Goal: Information Seeking & Learning: Learn about a topic

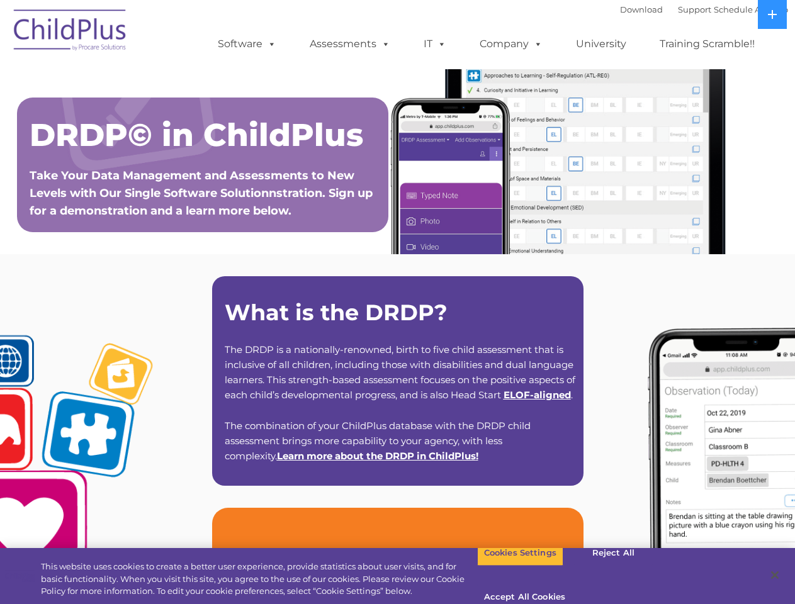
click at [397, 302] on strong "What is the DRDP?" at bounding box center [336, 312] width 223 height 27
click at [269, 43] on span at bounding box center [269, 44] width 14 height 12
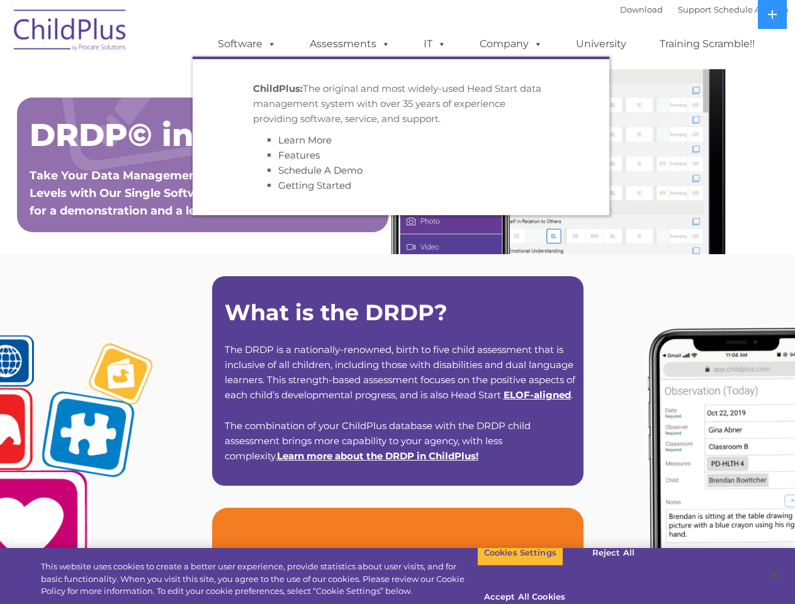
click at [383, 43] on span at bounding box center [383, 44] width 14 height 12
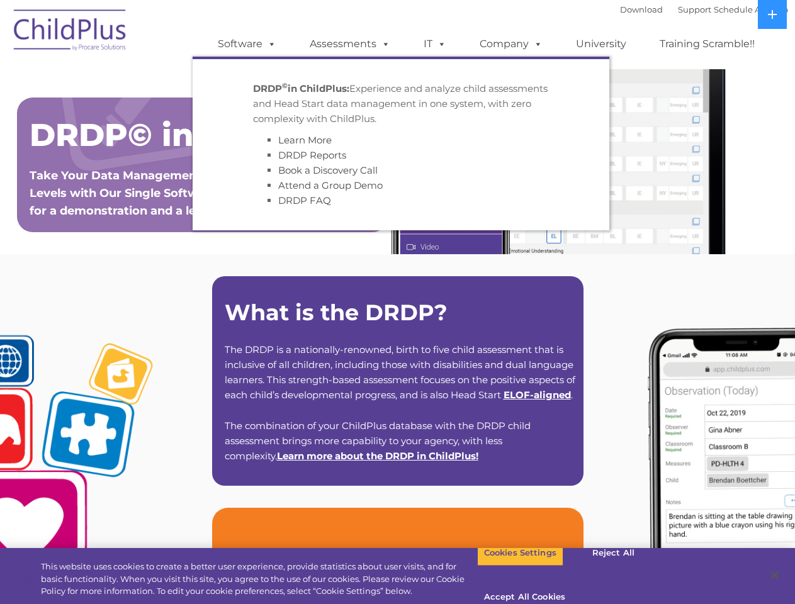
click at [435, 44] on span at bounding box center [439, 44] width 14 height 12
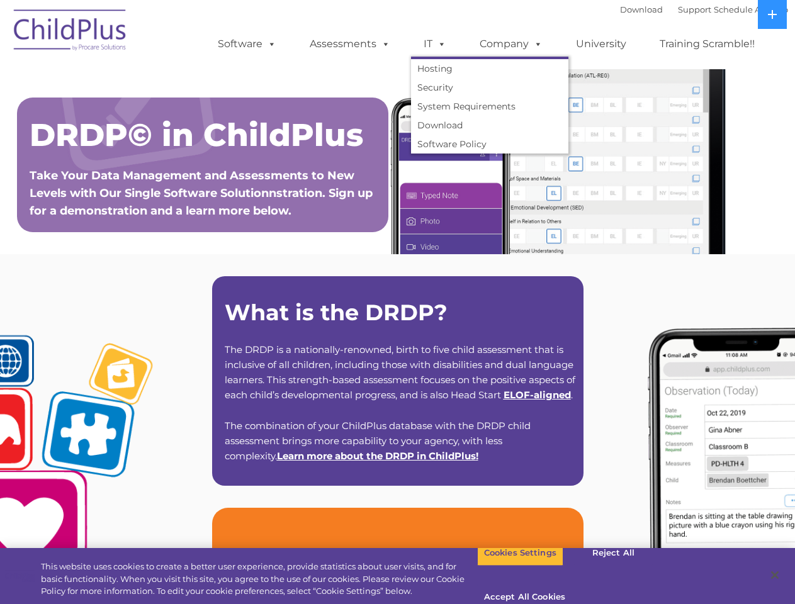
click at [439, 43] on span at bounding box center [439, 44] width 14 height 12
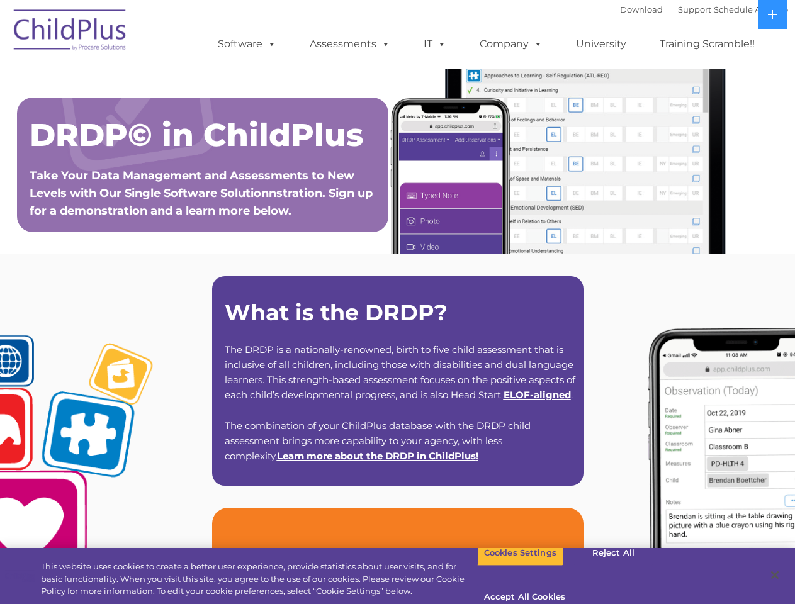
click at [510, 44] on link "Company" at bounding box center [511, 43] width 88 height 25
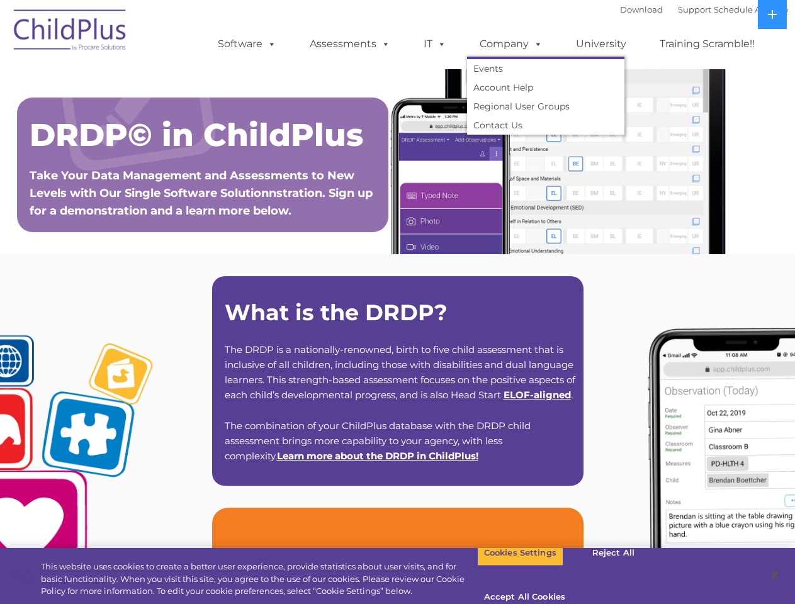
click at [535, 43] on span at bounding box center [535, 44] width 14 height 12
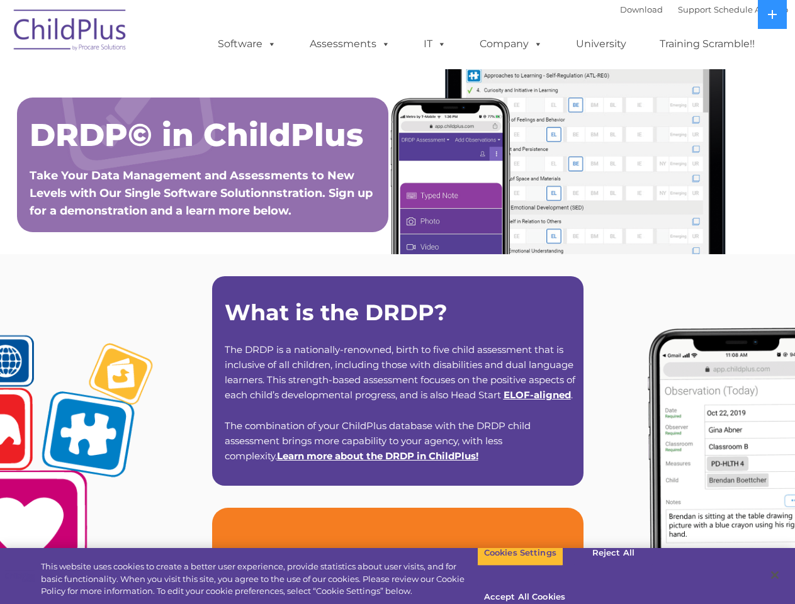
click at [772, 14] on icon at bounding box center [772, 14] width 9 height 9
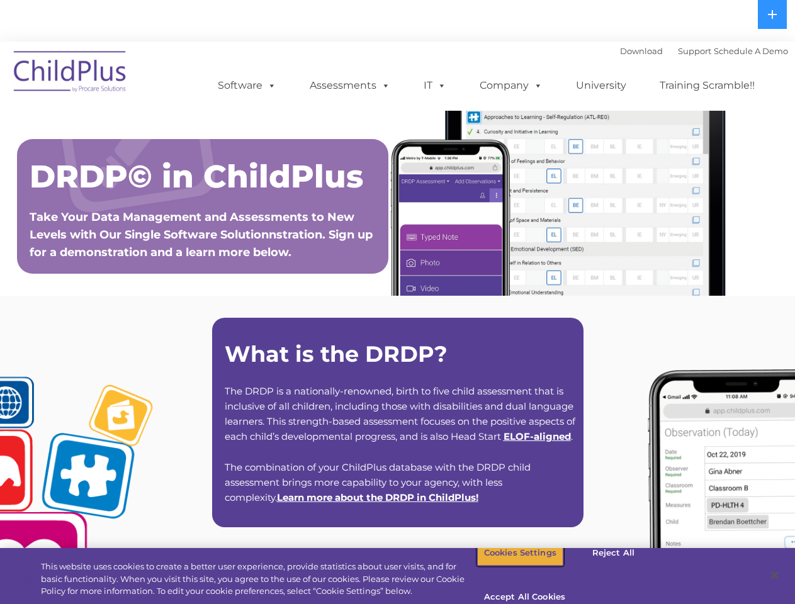
click at [510, 566] on button "Cookies Settings" at bounding box center [520, 553] width 86 height 26
